Goal: Navigation & Orientation: Find specific page/section

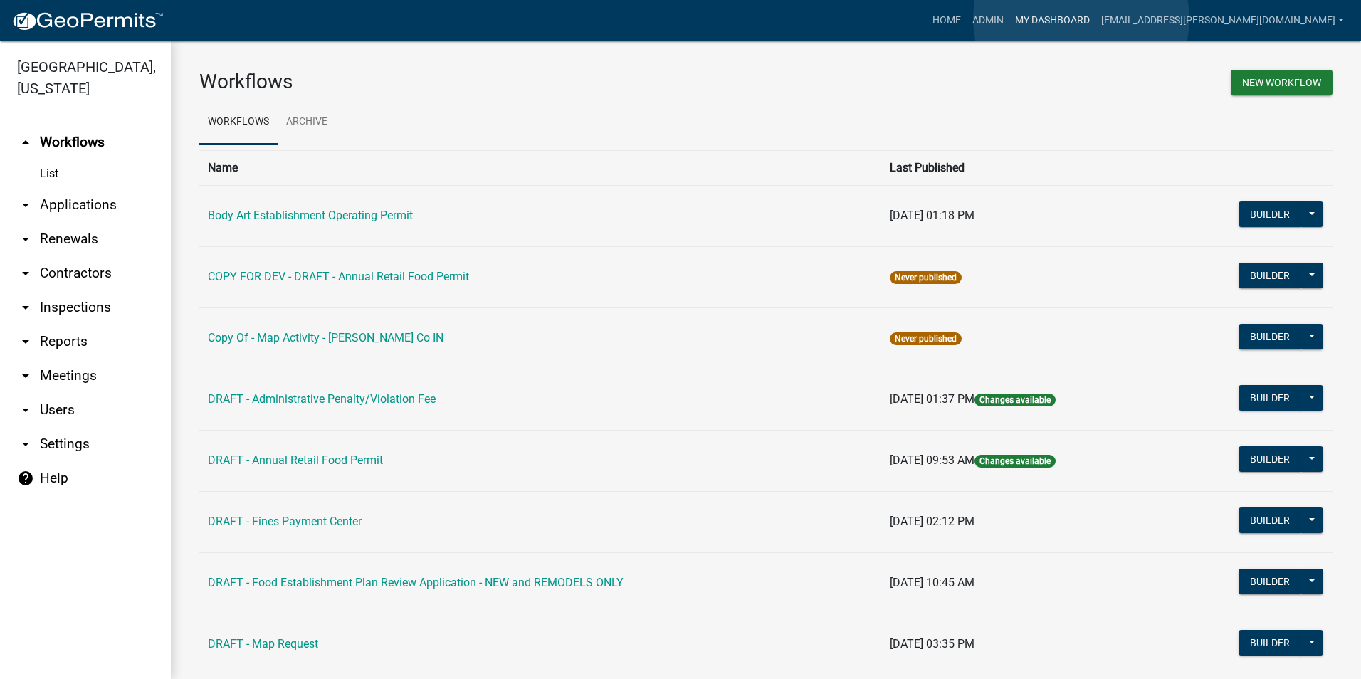
click at [1081, 19] on link "My Dashboard" at bounding box center [1052, 20] width 86 height 27
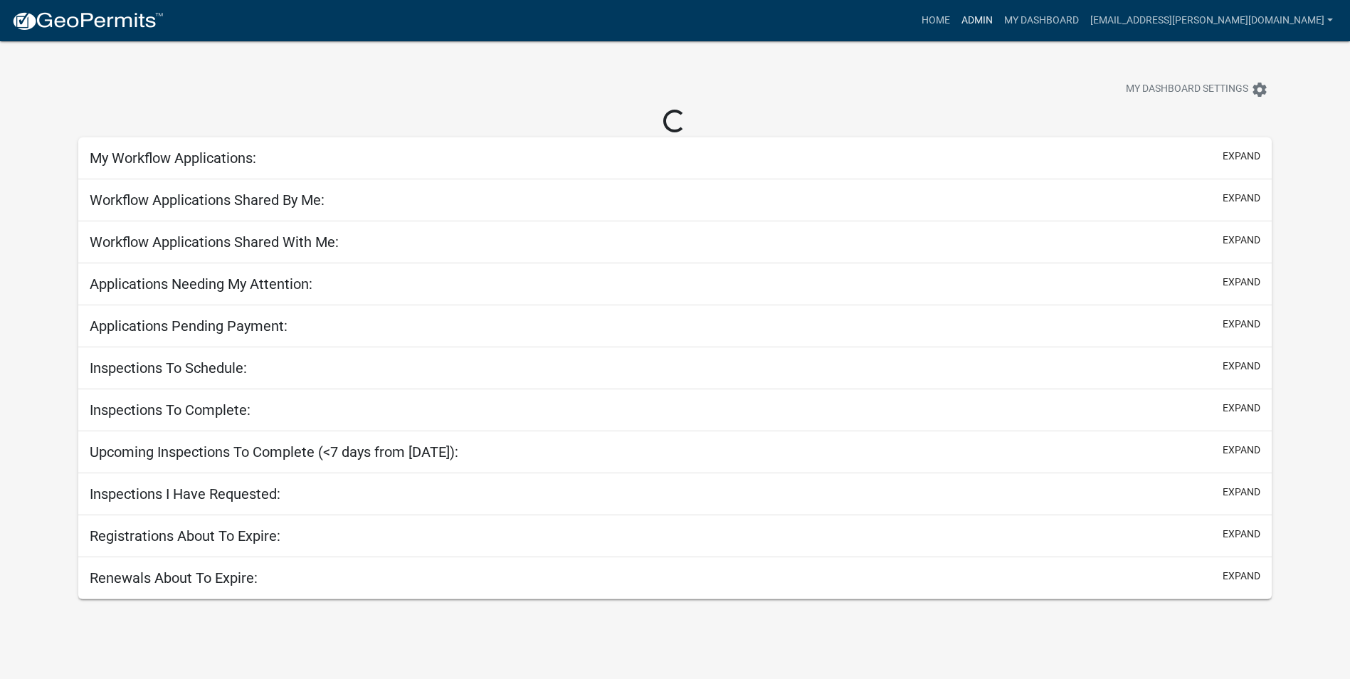
click at [998, 19] on link "Admin" at bounding box center [977, 20] width 43 height 27
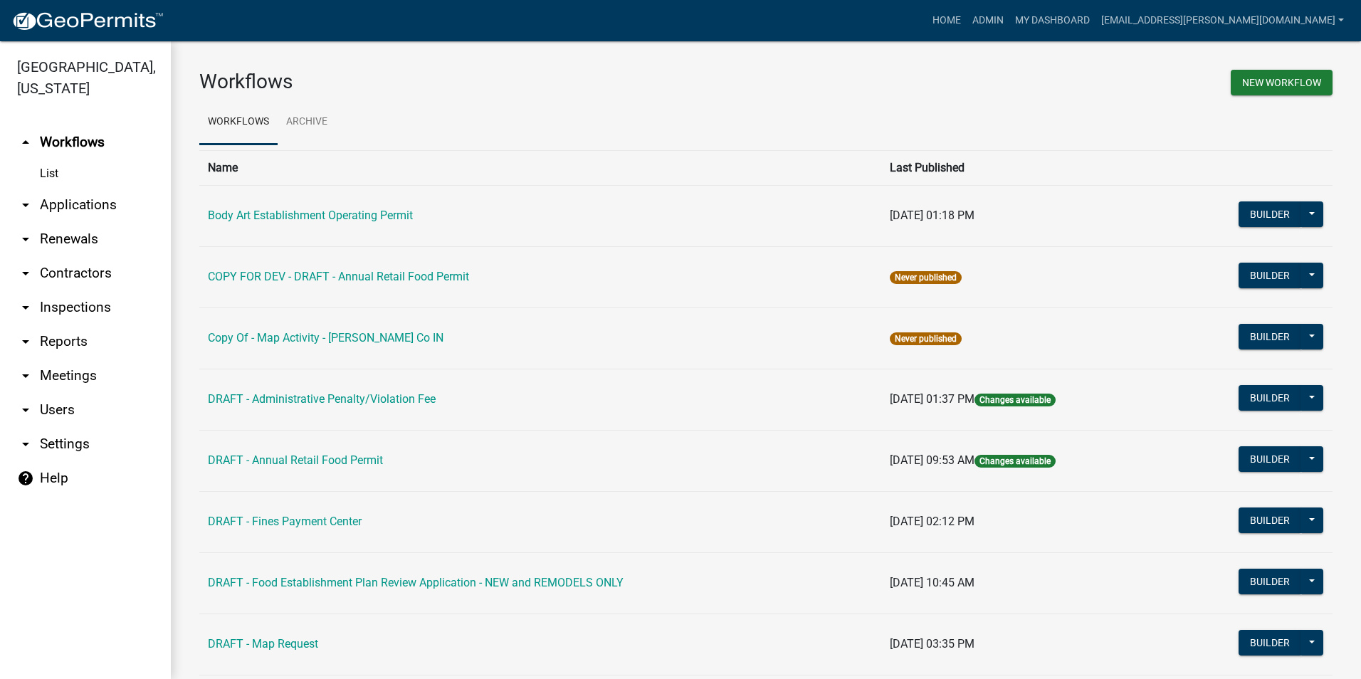
click at [410, 214] on link "Body Art Establishment Operating Permit" at bounding box center [310, 216] width 205 height 14
